Goal: Task Accomplishment & Management: Manage account settings

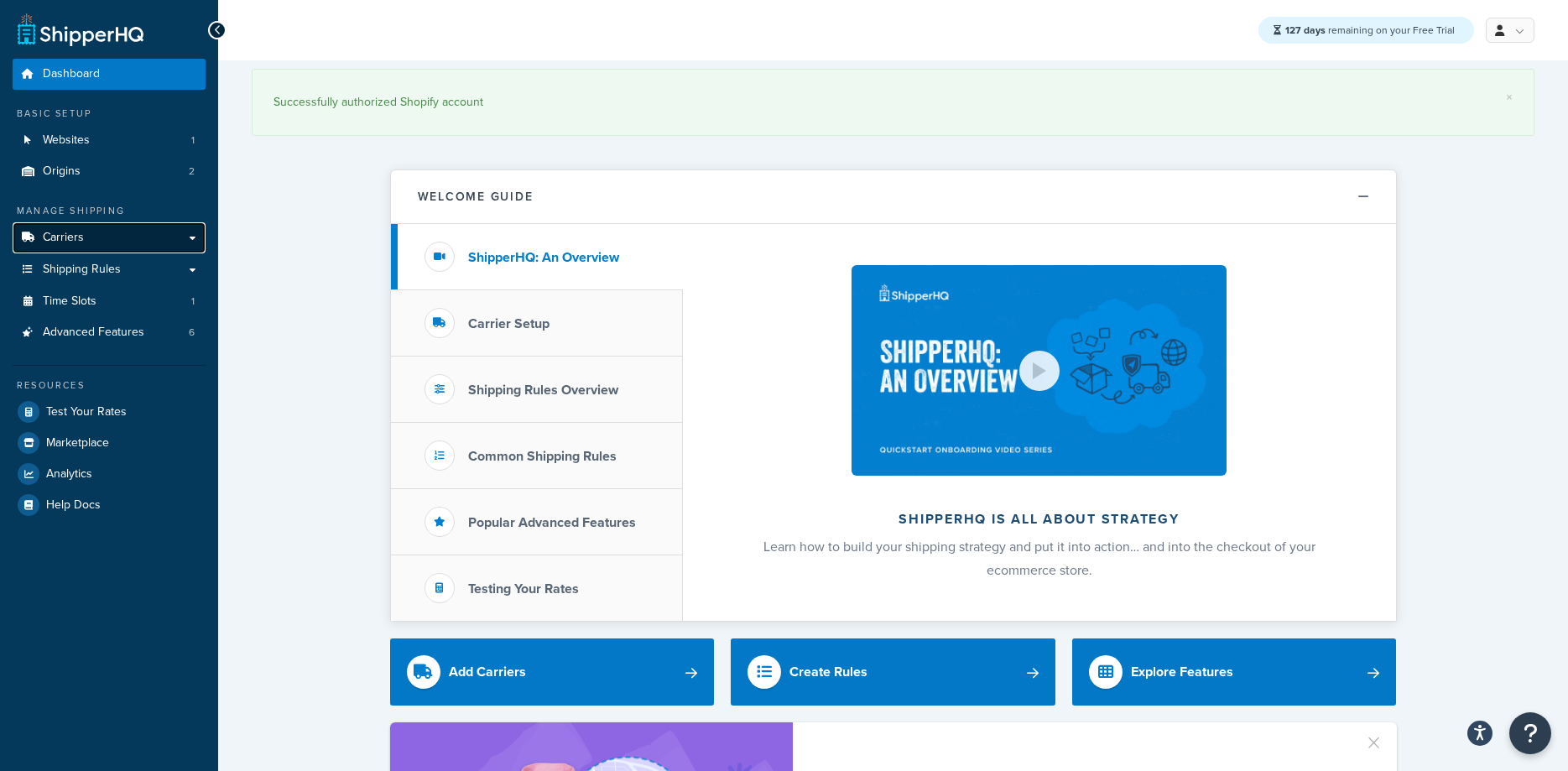
click at [74, 232] on span "Carriers" at bounding box center [63, 238] width 41 height 15
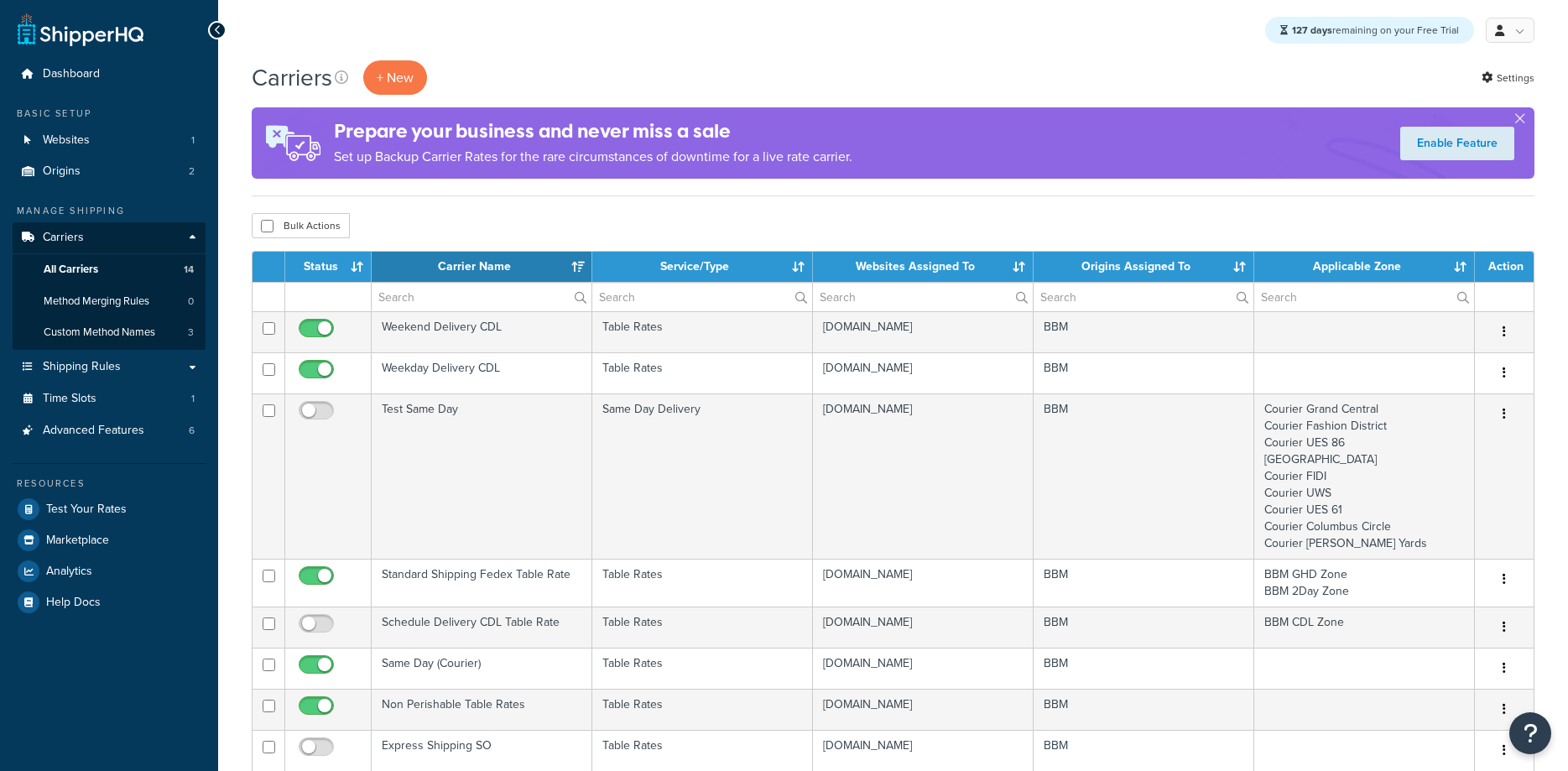
select select "15"
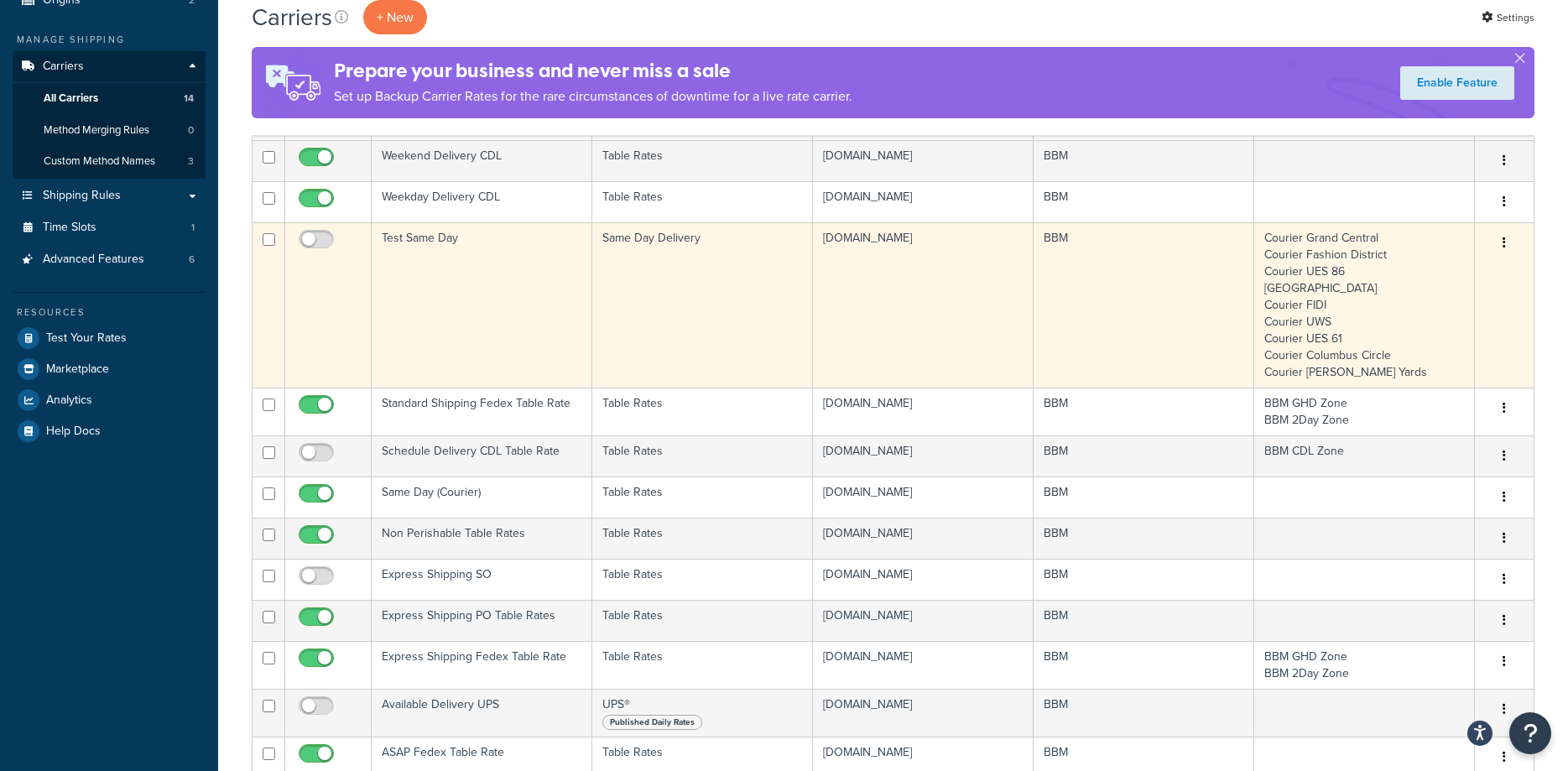
scroll to position [256, 0]
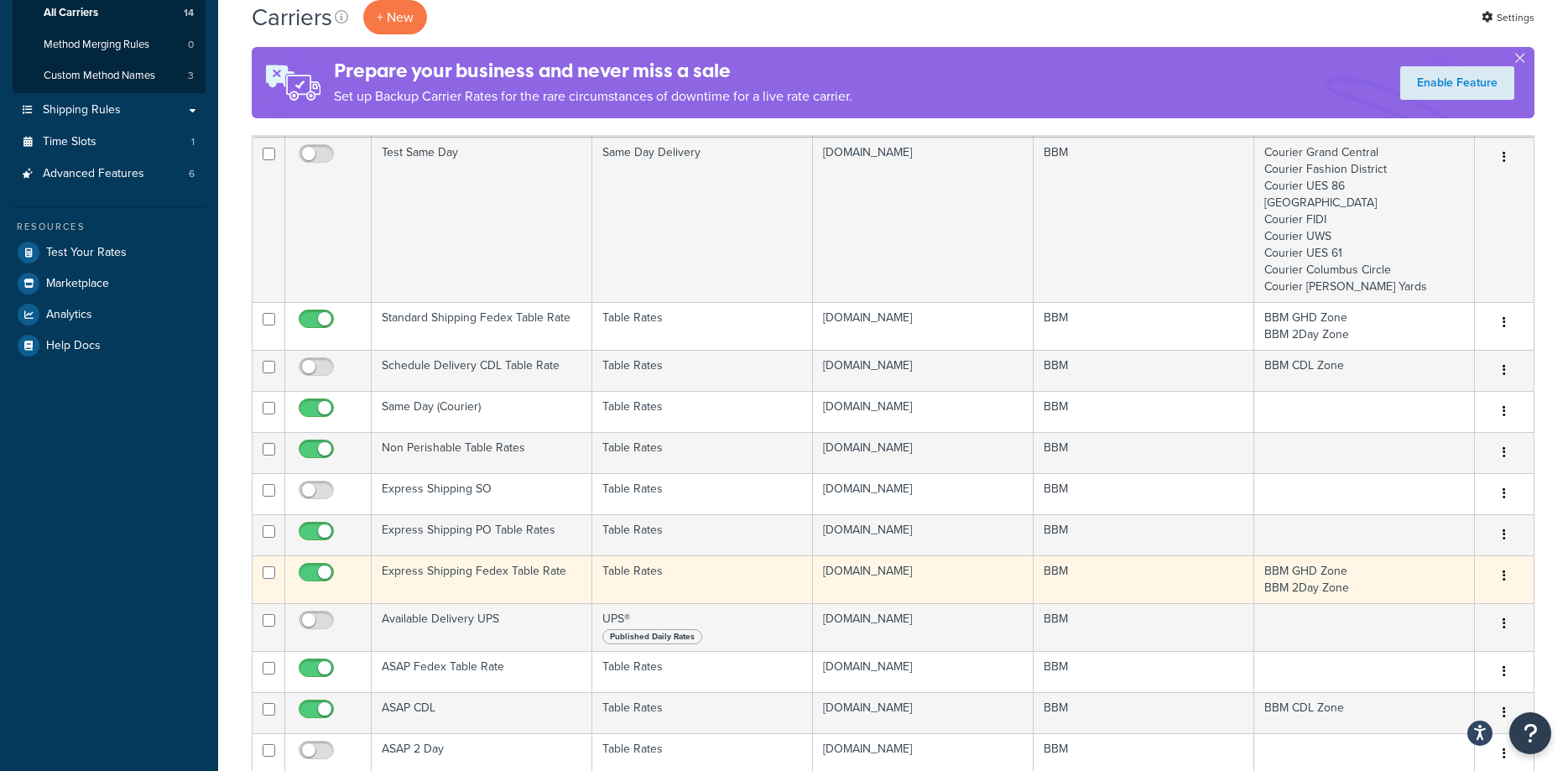
click at [440, 573] on td "Express Shipping Fedex Table Rate" at bounding box center [482, 580] width 221 height 48
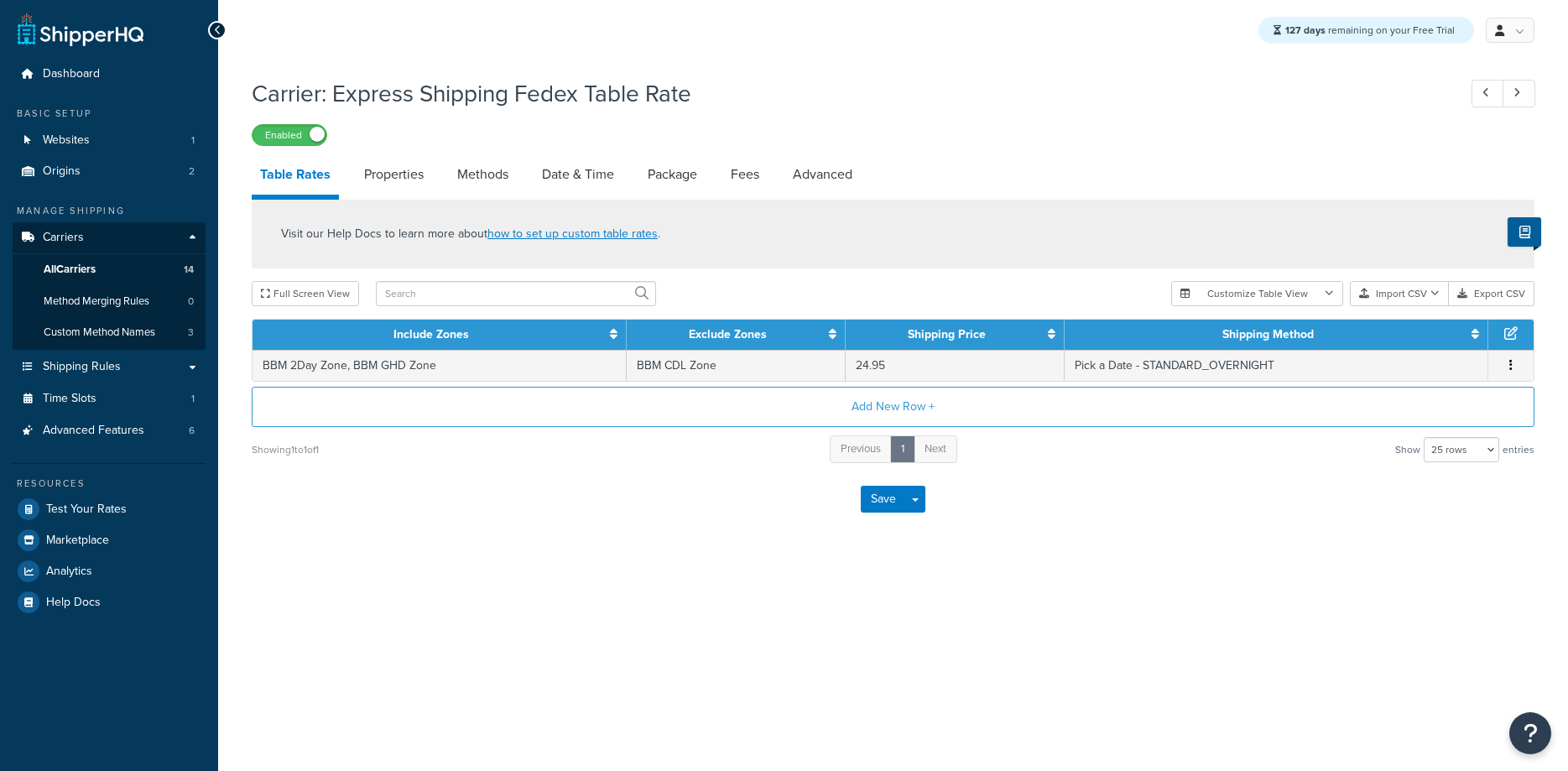
select select "25"
click at [493, 156] on link "Methods" at bounding box center [482, 174] width 68 height 40
select select "25"
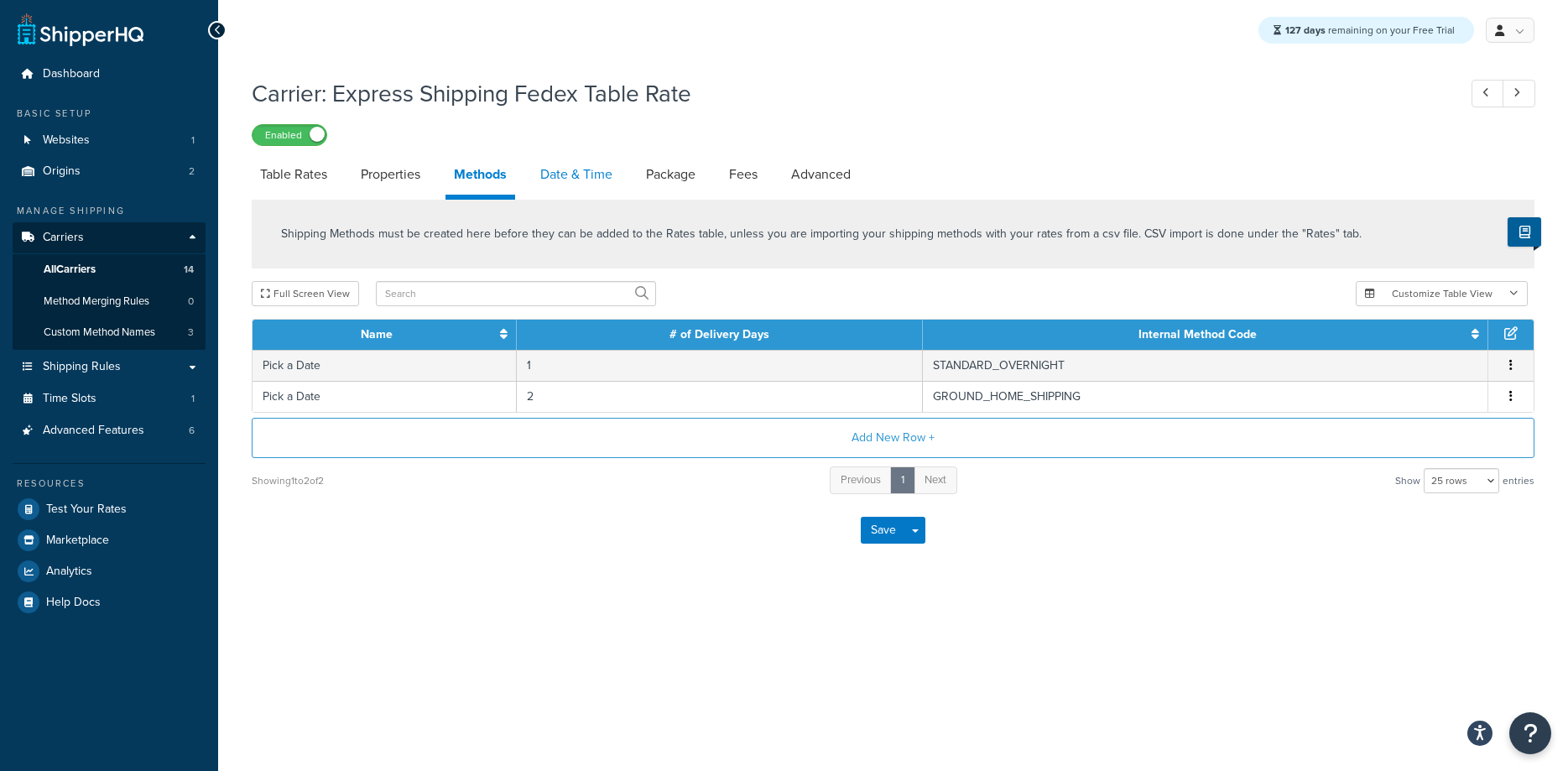
click at [564, 180] on link "Date & Time" at bounding box center [576, 174] width 89 height 40
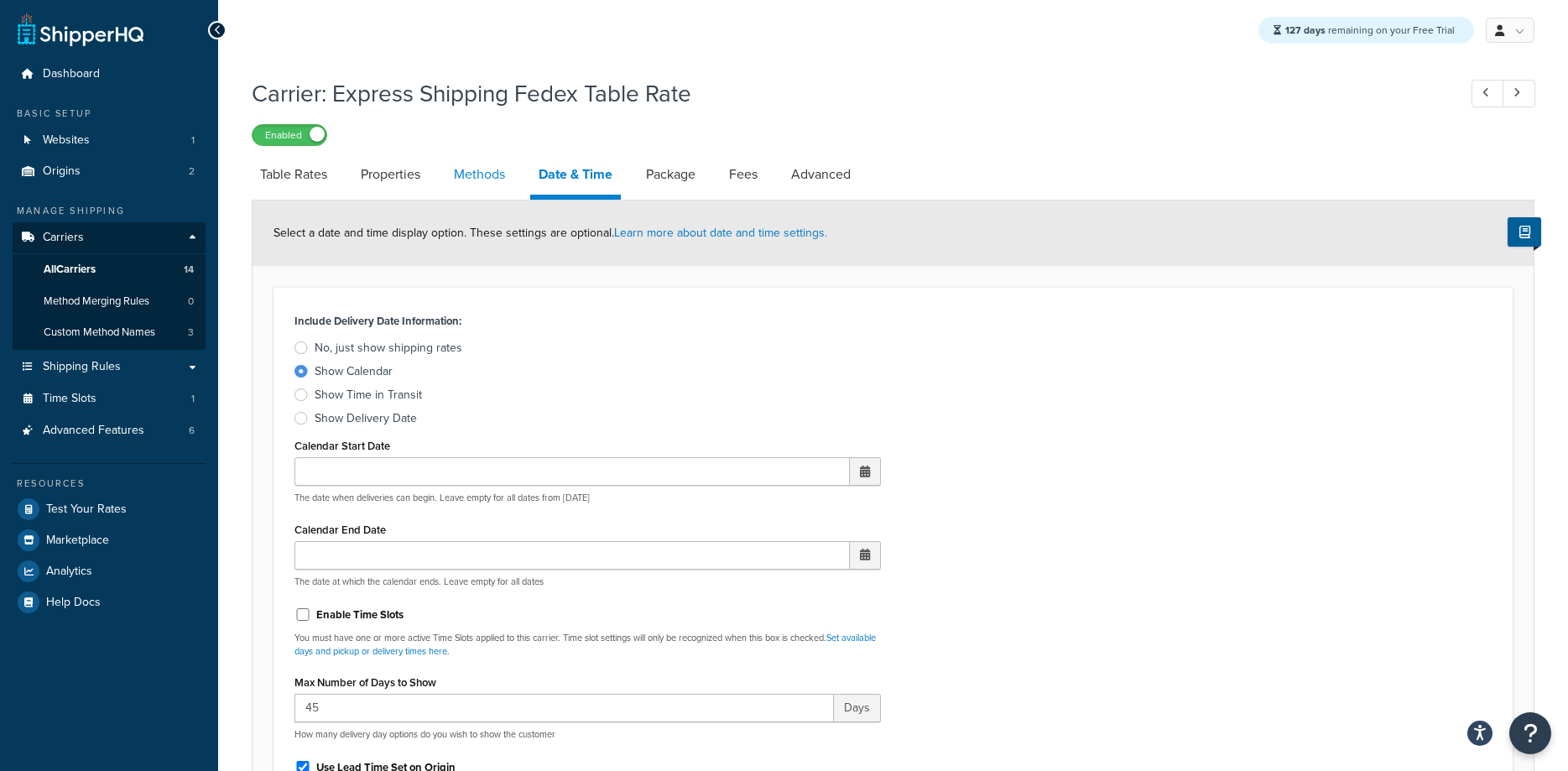
click at [504, 164] on link "Methods" at bounding box center [479, 174] width 68 height 40
select select "25"
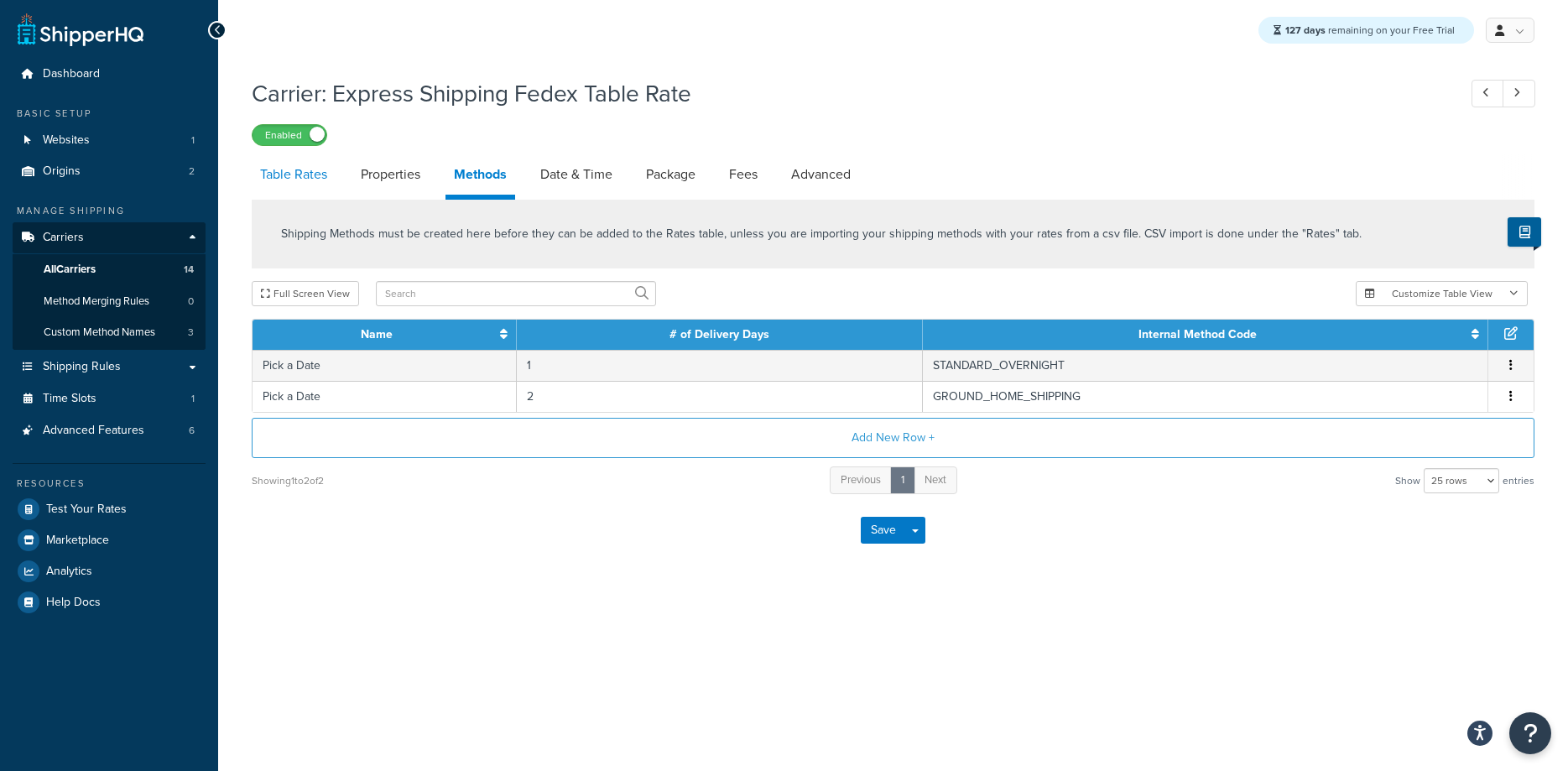
click at [319, 183] on link "Table Rates" at bounding box center [293, 174] width 84 height 40
select select "25"
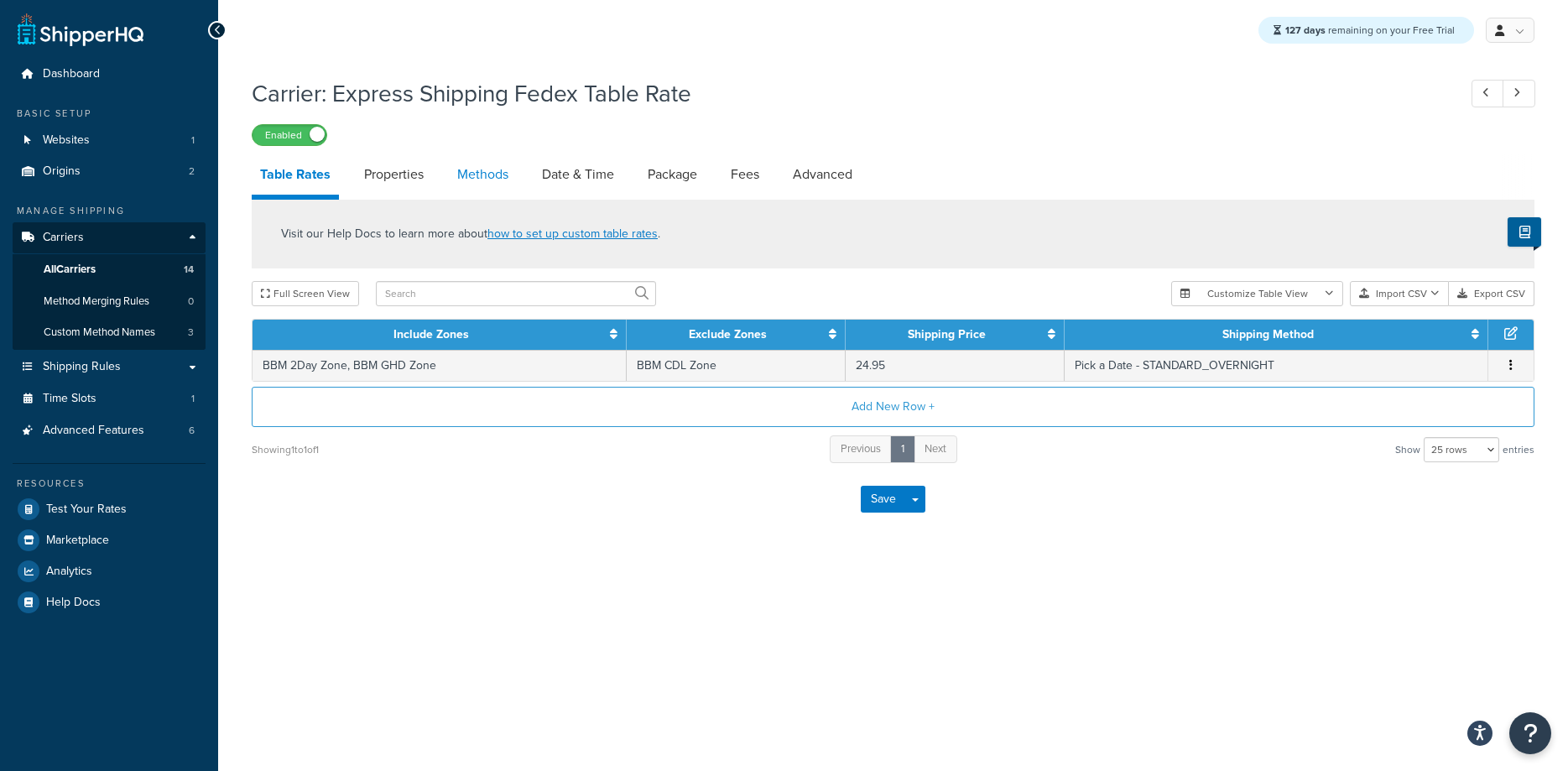
click at [475, 168] on link "Methods" at bounding box center [482, 174] width 68 height 40
select select "25"
